Goal: Task Accomplishment & Management: Complete application form

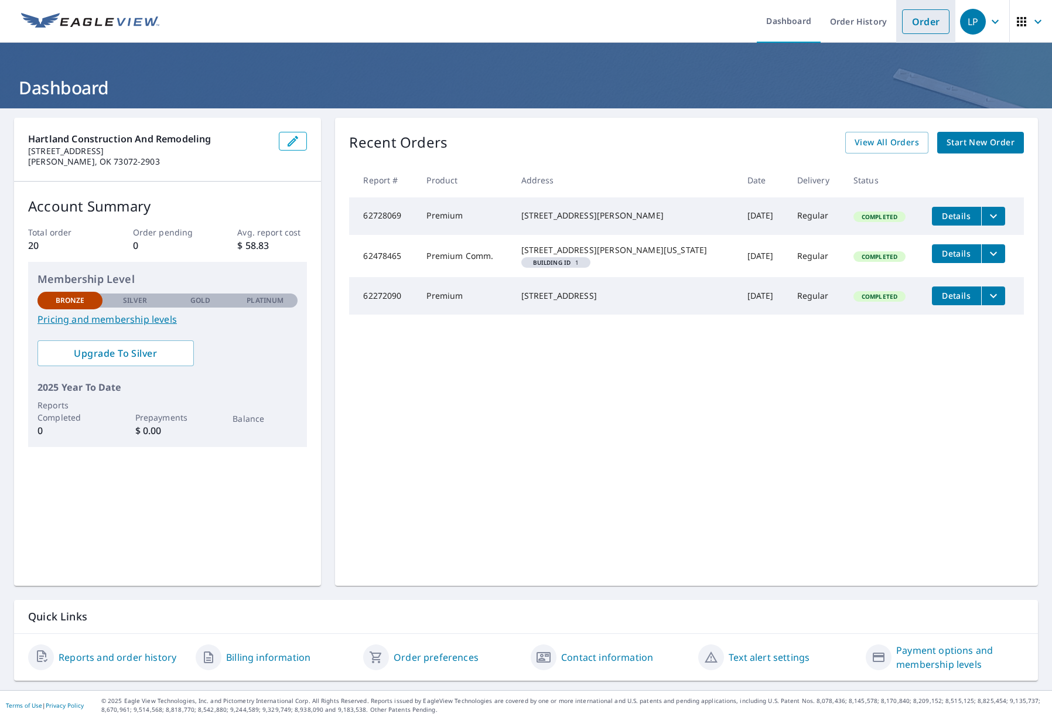
click at [913, 30] on link "Order" at bounding box center [925, 21] width 47 height 25
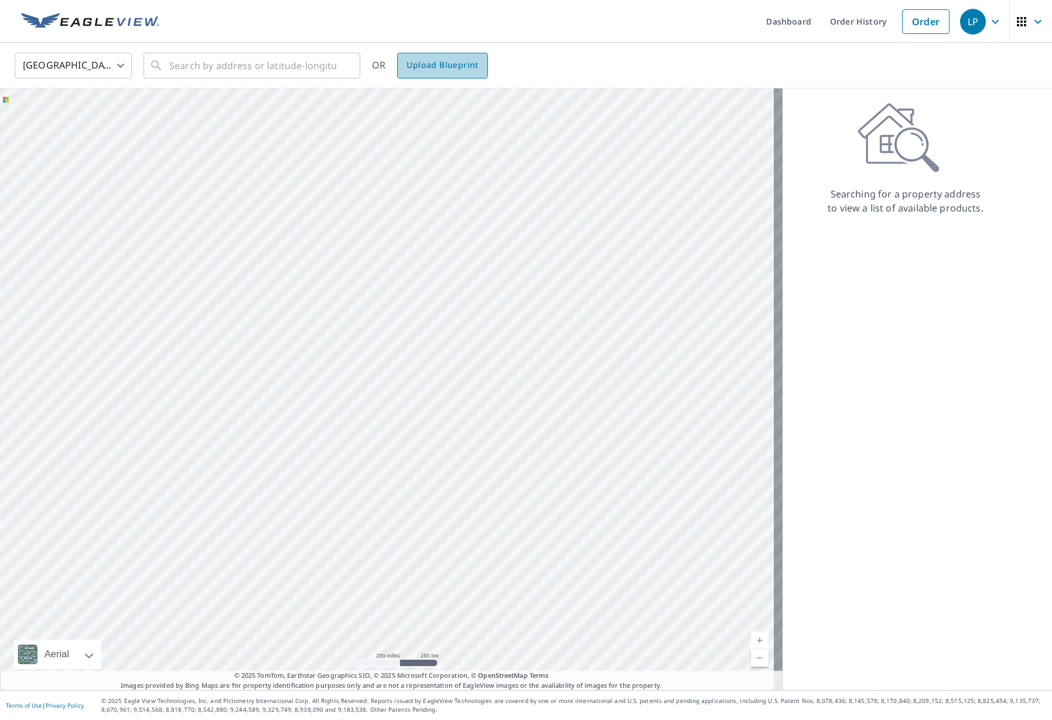
click at [438, 68] on span "Upload Blueprint" at bounding box center [442, 65] width 71 height 15
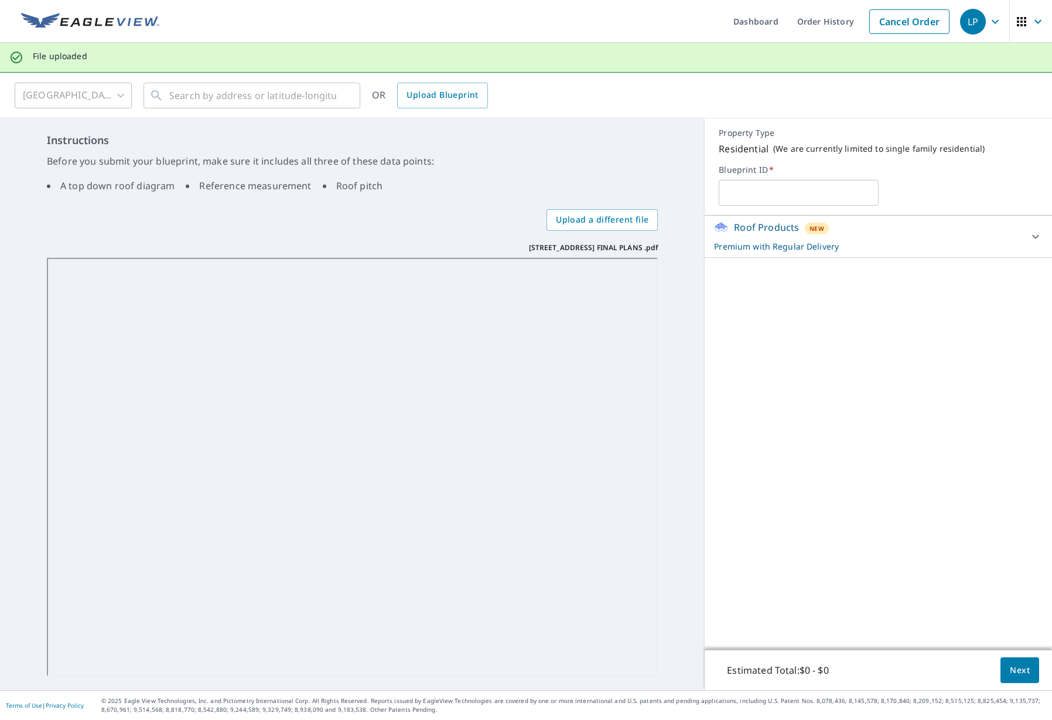
click at [1029, 234] on icon at bounding box center [1036, 237] width 14 height 14
click at [1011, 291] on body "LP LP Dashboard Order History Cancel Order LP File uploaded [GEOGRAPHIC_DATA] […" at bounding box center [526, 360] width 1052 height 720
click at [883, 277] on div at bounding box center [526, 360] width 1052 height 720
click at [1010, 672] on span "Next" at bounding box center [1020, 670] width 20 height 15
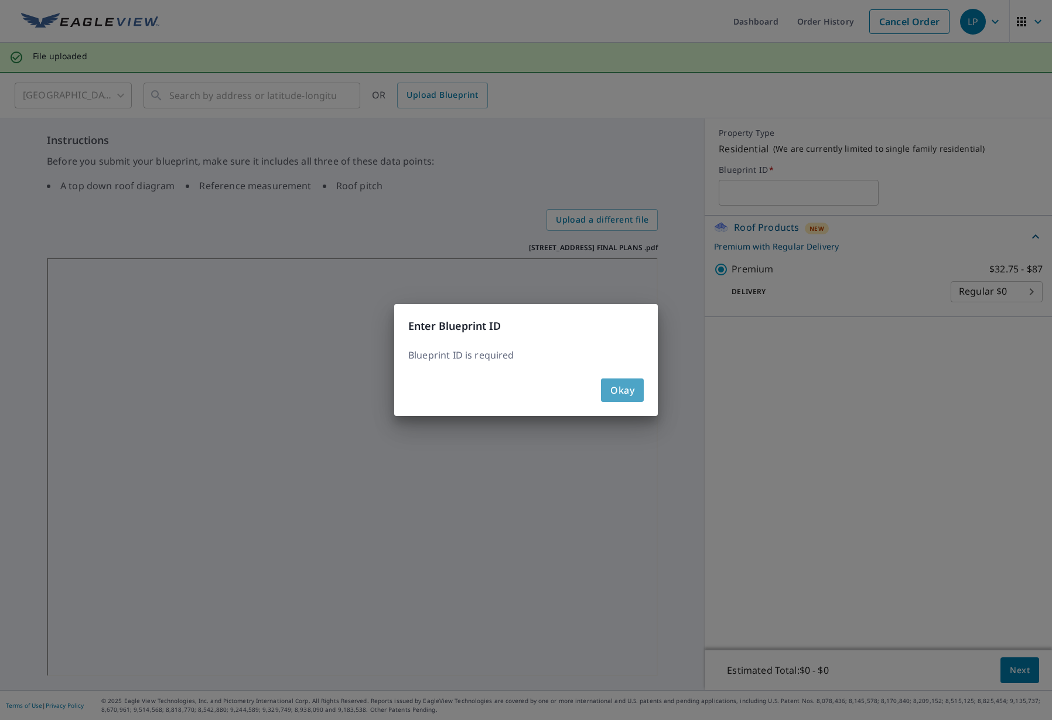
click at [619, 391] on span "Okay" at bounding box center [623, 390] width 24 height 16
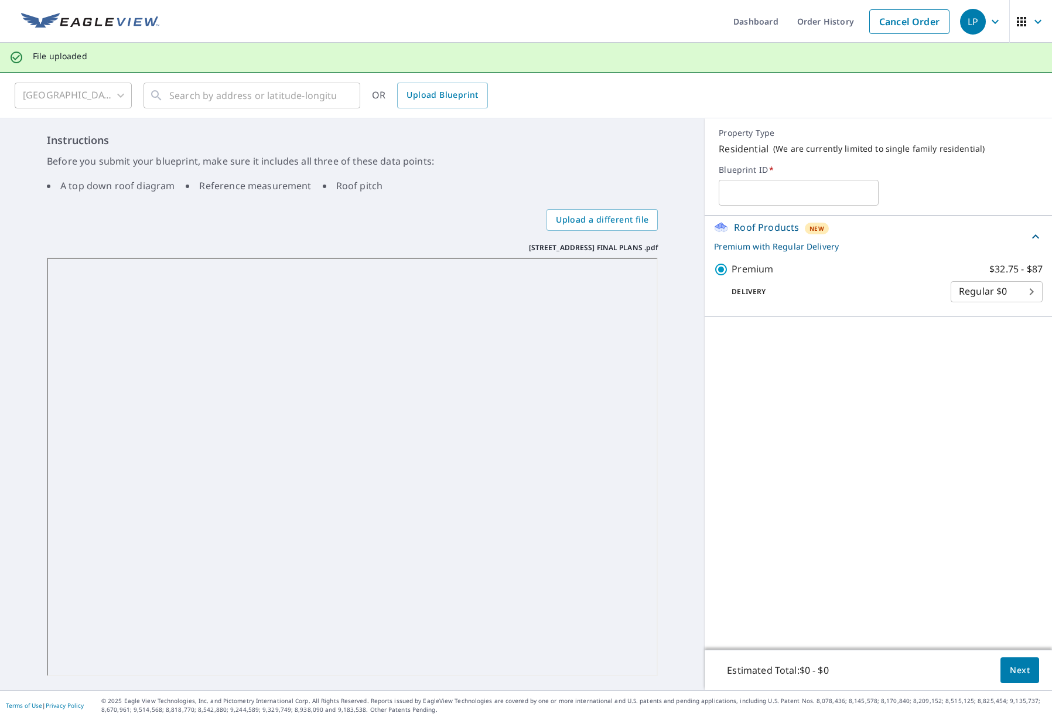
click at [737, 191] on input "text" at bounding box center [798, 192] width 159 height 33
type input "[STREET_ADDRESS]"
click at [1010, 667] on span "Next" at bounding box center [1020, 670] width 20 height 15
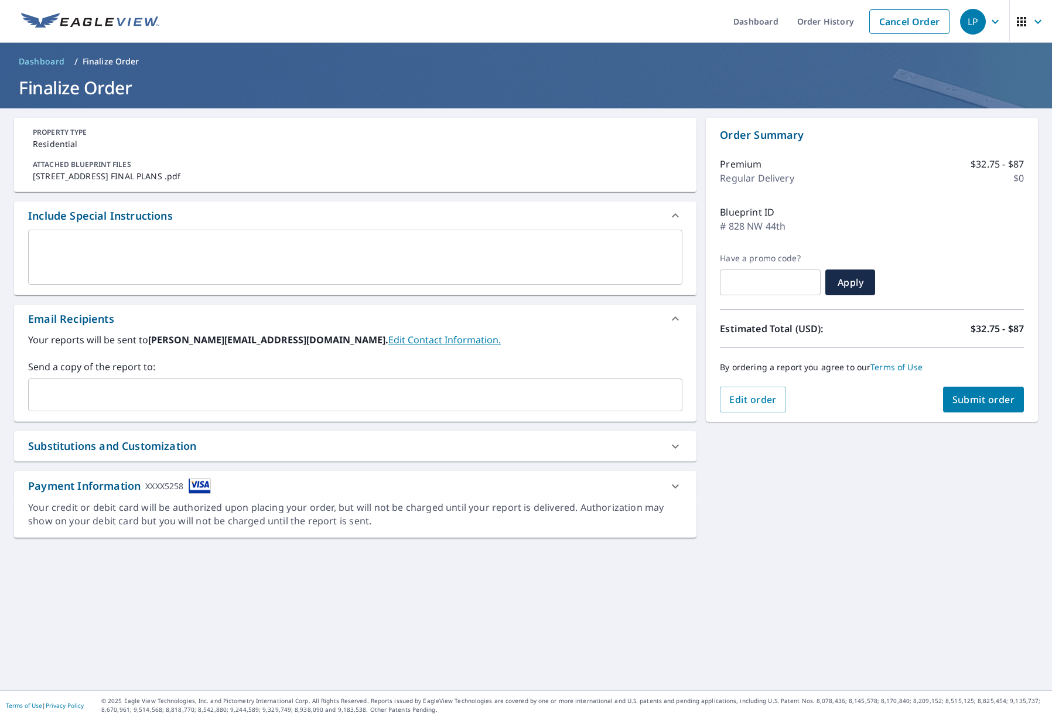
click at [141, 394] on input "text" at bounding box center [346, 395] width 626 height 22
click at [966, 401] on span "Submit order" at bounding box center [984, 399] width 63 height 13
